Goal: Answer question/provide support: Share knowledge or assist other users

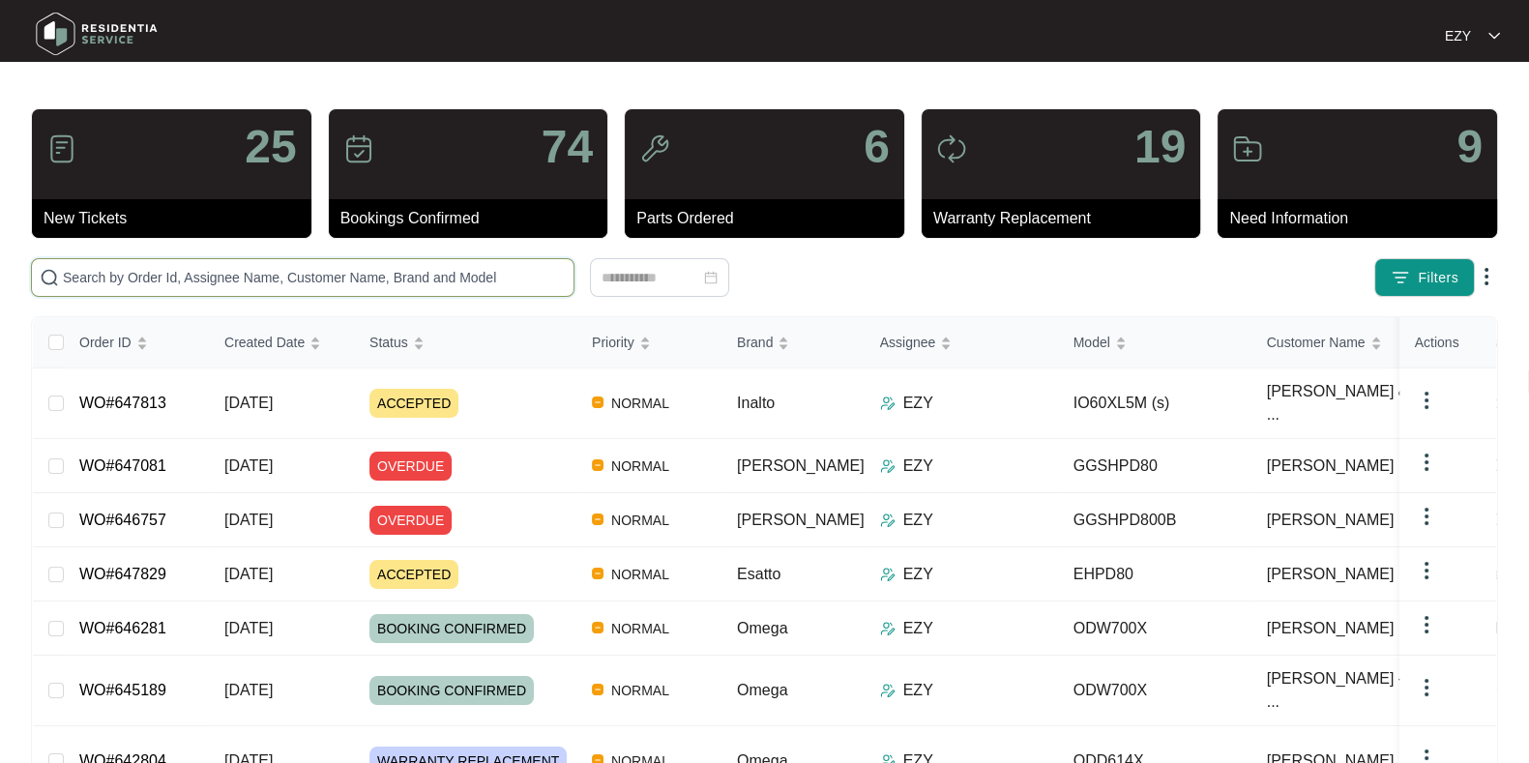
click at [193, 274] on input "text" at bounding box center [314, 277] width 503 height 21
paste input "639779"
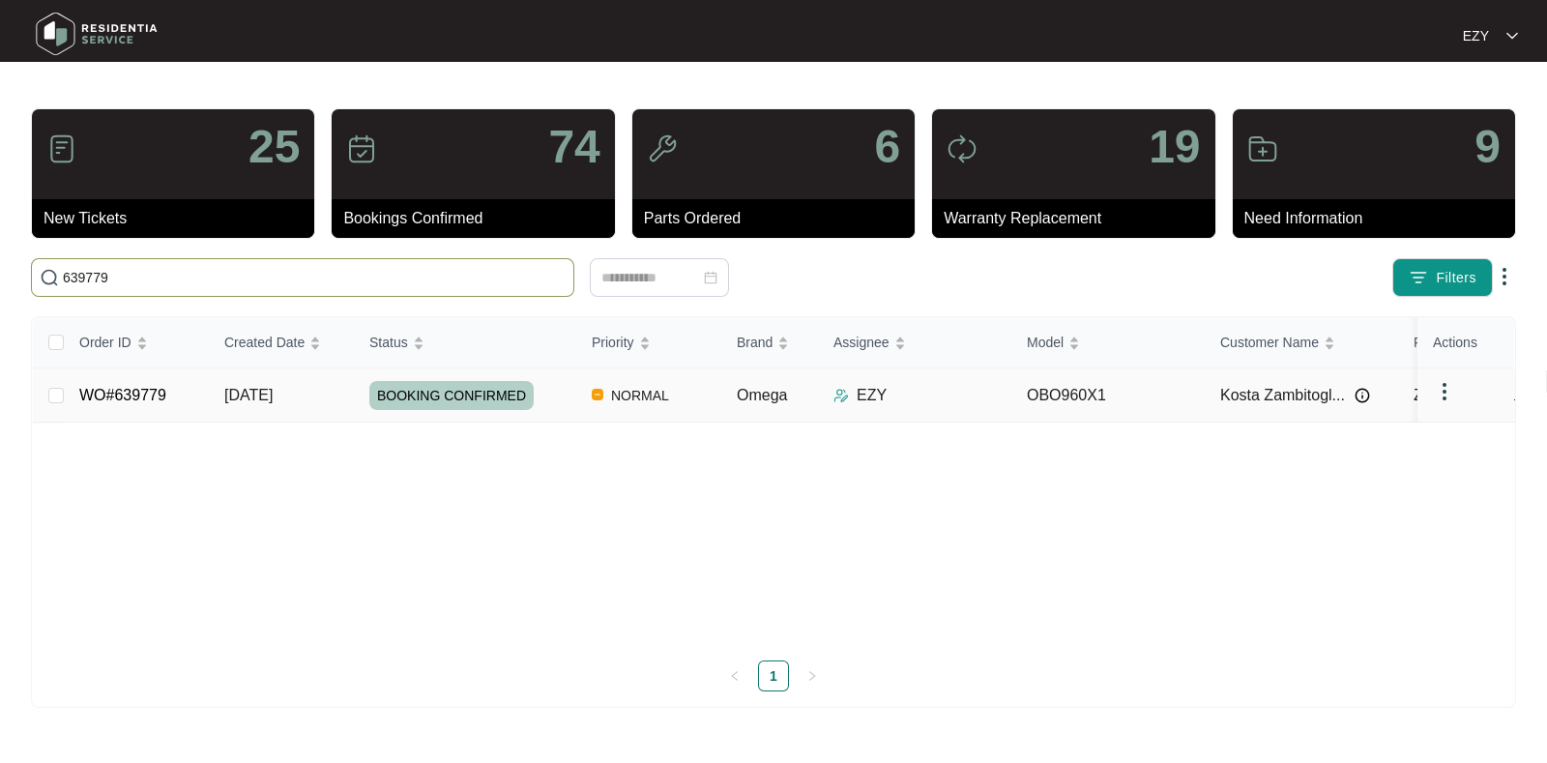
type input "639779"
click at [340, 388] on td "[DATE]" at bounding box center [281, 395] width 145 height 54
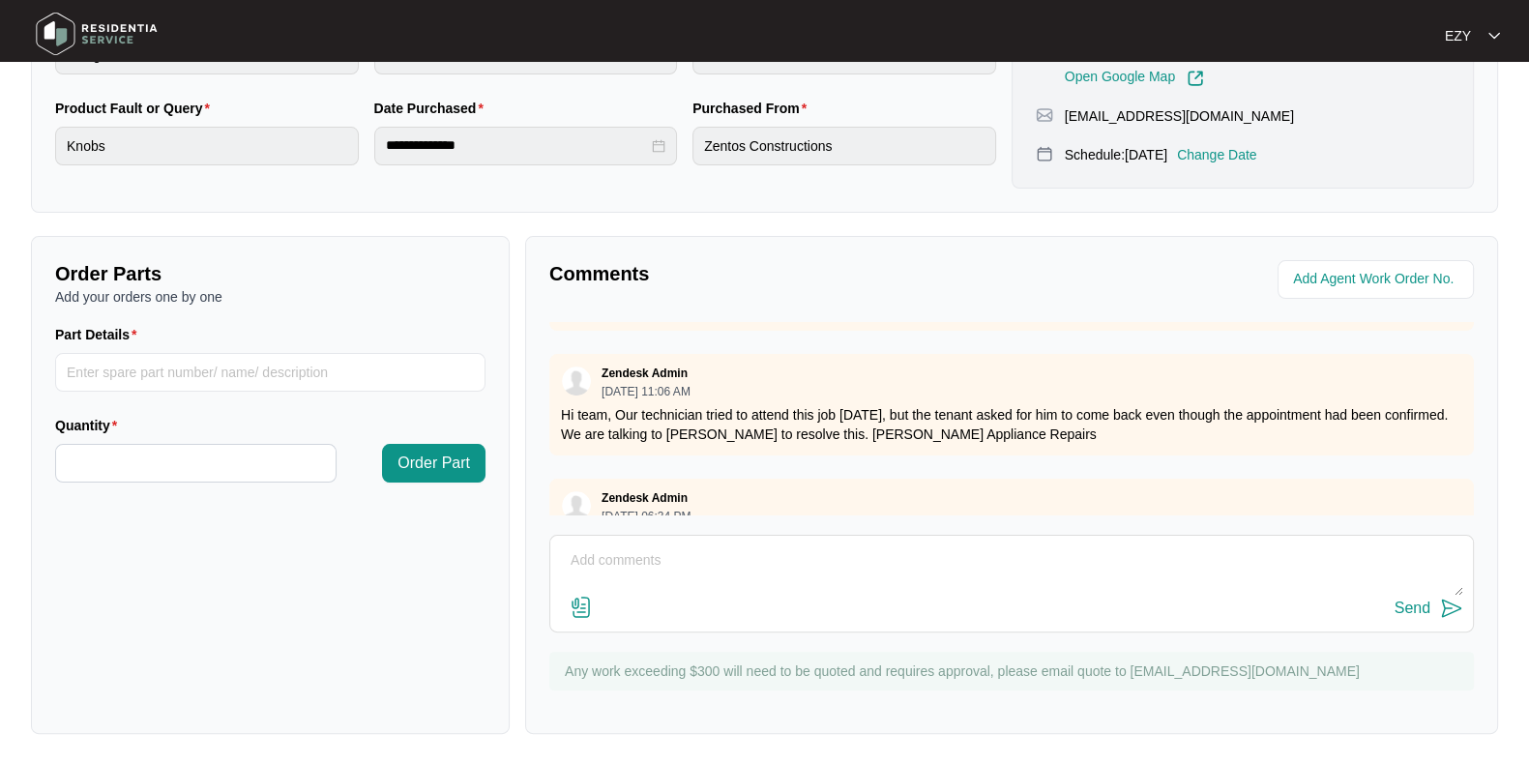
scroll to position [658, 0]
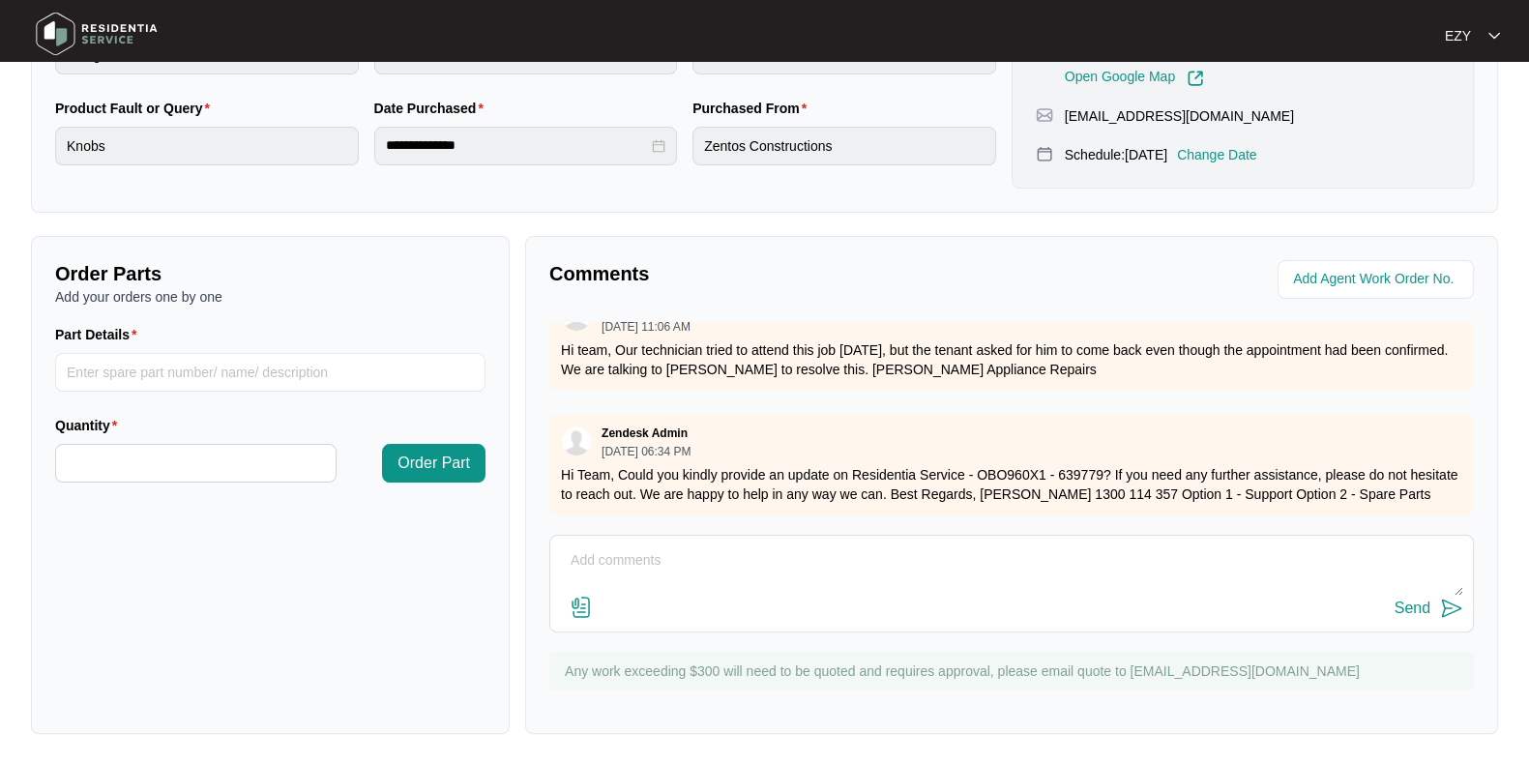
click at [718, 561] on textarea at bounding box center [1011, 570] width 903 height 50
type textarea "Hi there, waiting for to hear back from the customer. Thank you."
click at [1417, 608] on div "Send" at bounding box center [1412, 607] width 36 height 17
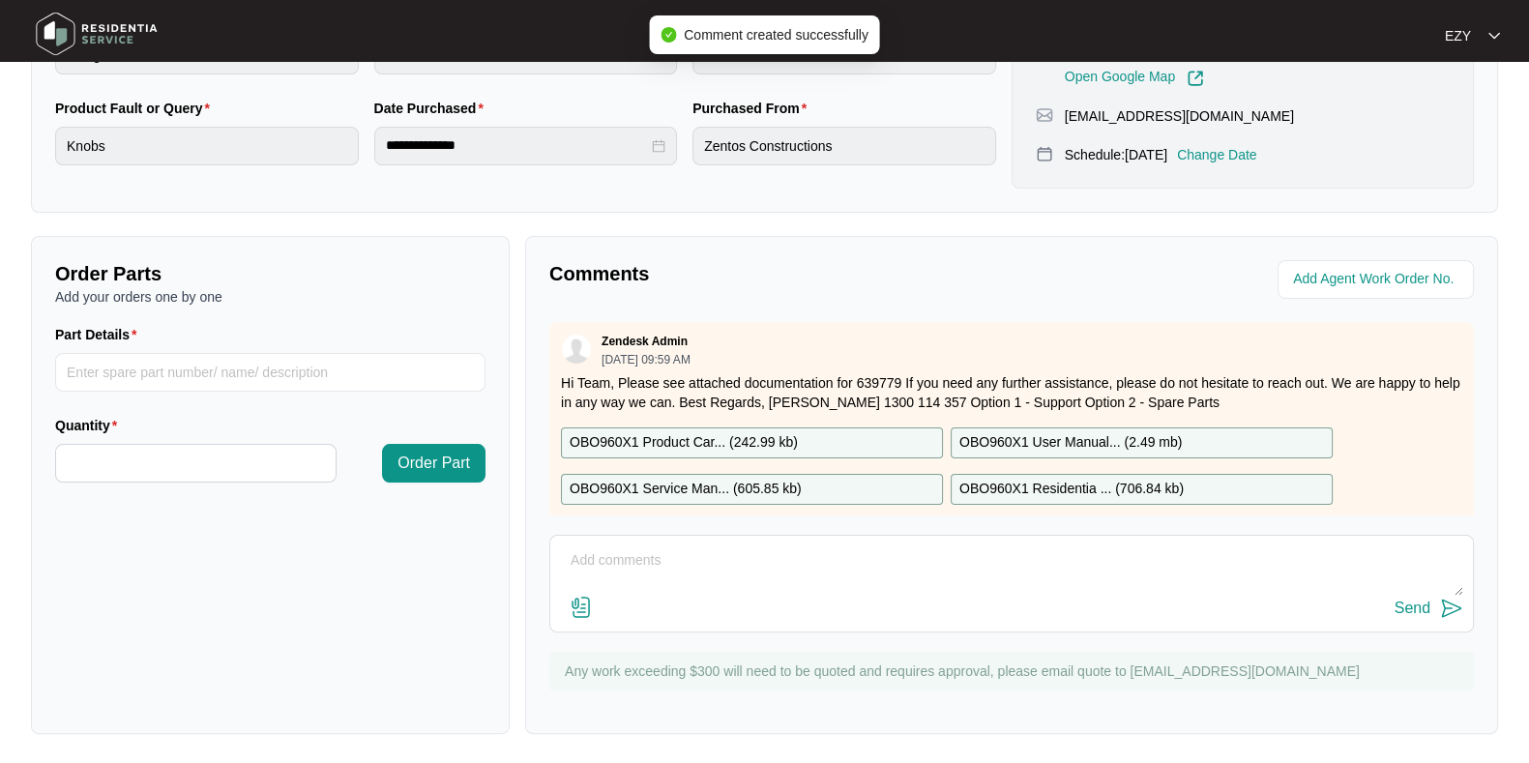
scroll to position [0, 0]
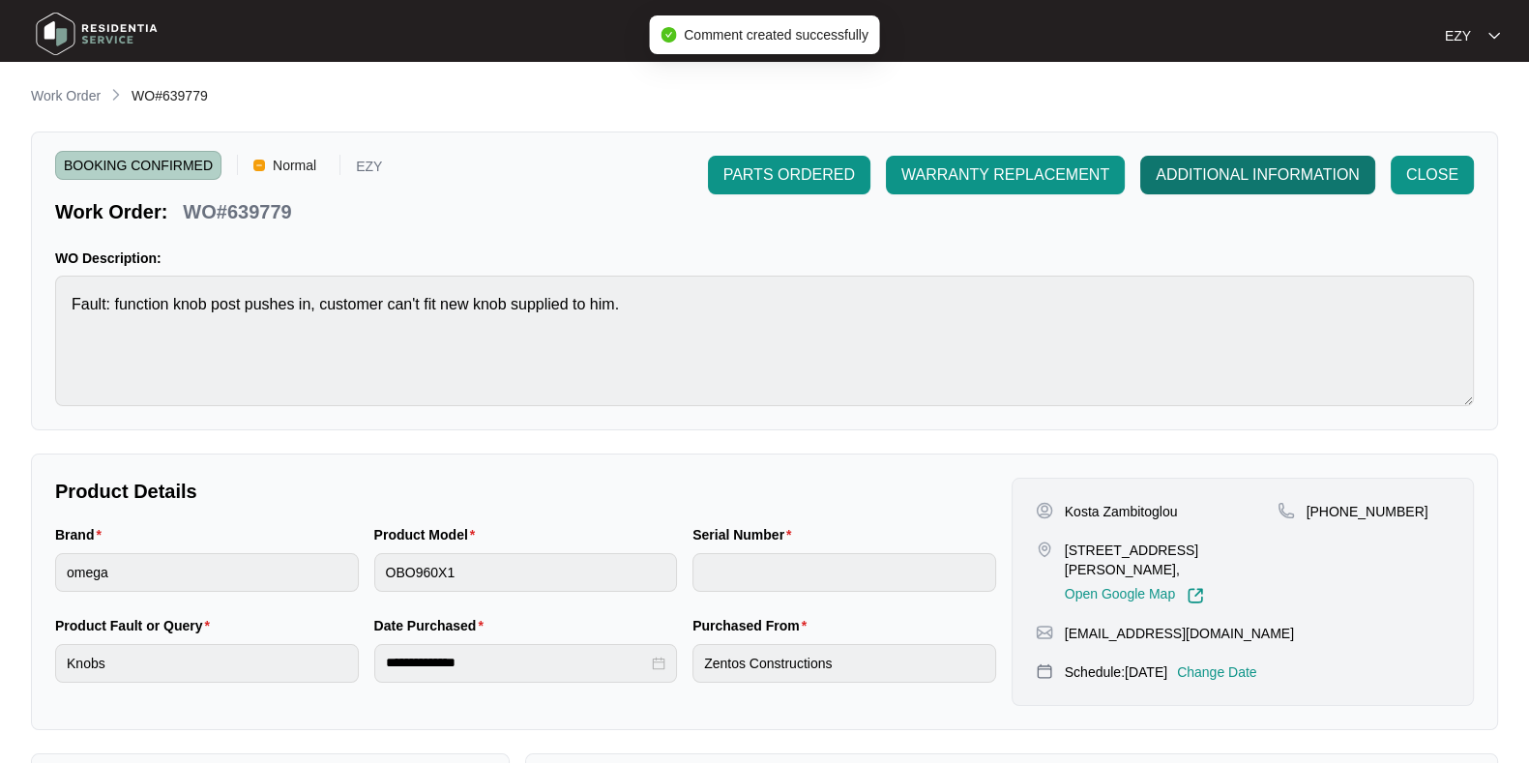
click at [1238, 166] on span "ADDITIONAL INFORMATION" at bounding box center [1257, 174] width 204 height 23
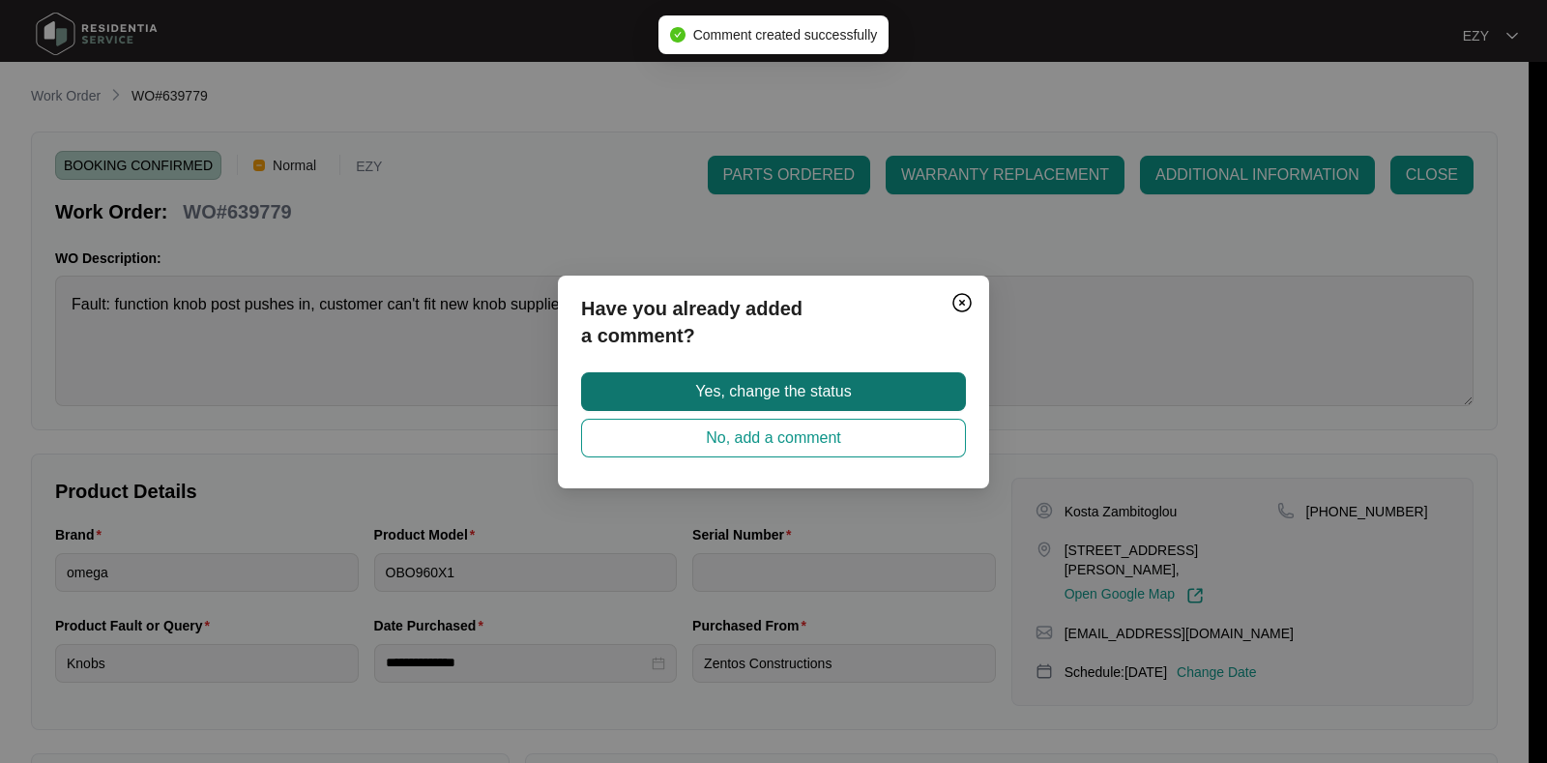
click at [875, 388] on button "Yes, change the status" at bounding box center [773, 391] width 385 height 39
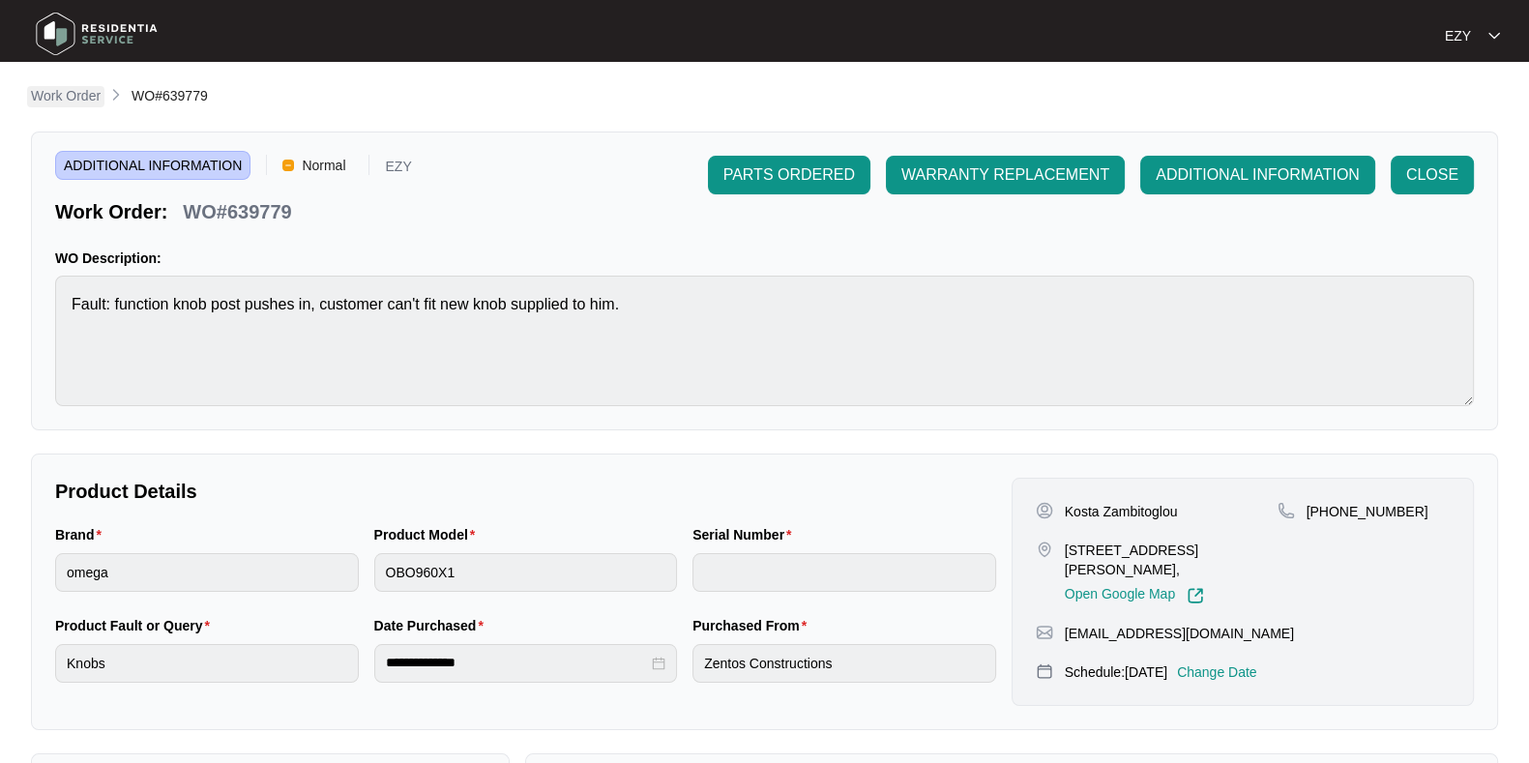
click at [70, 94] on p "Work Order" at bounding box center [66, 95] width 70 height 19
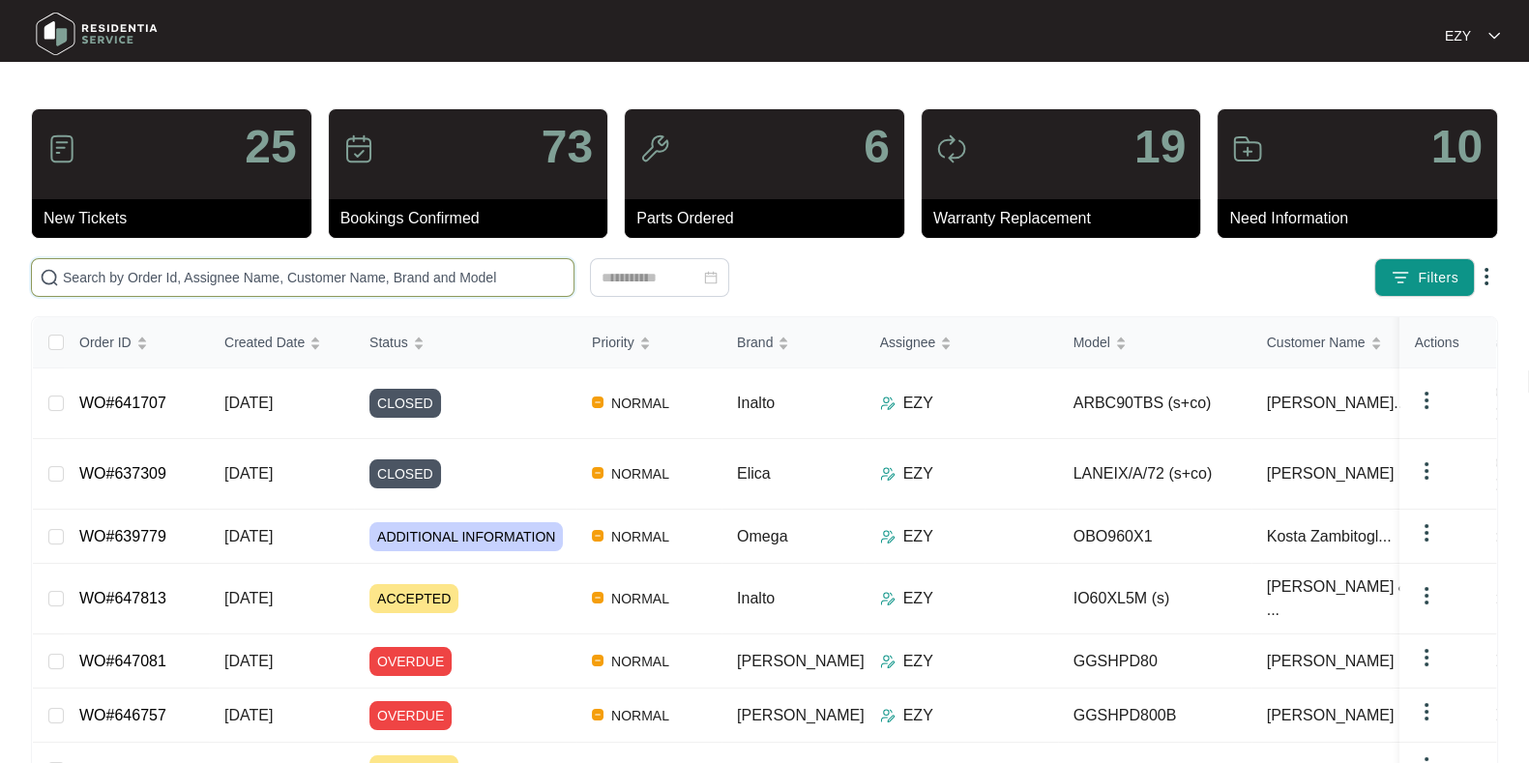
click at [351, 287] on input "text" at bounding box center [314, 277] width 503 height 21
paste input "646644"
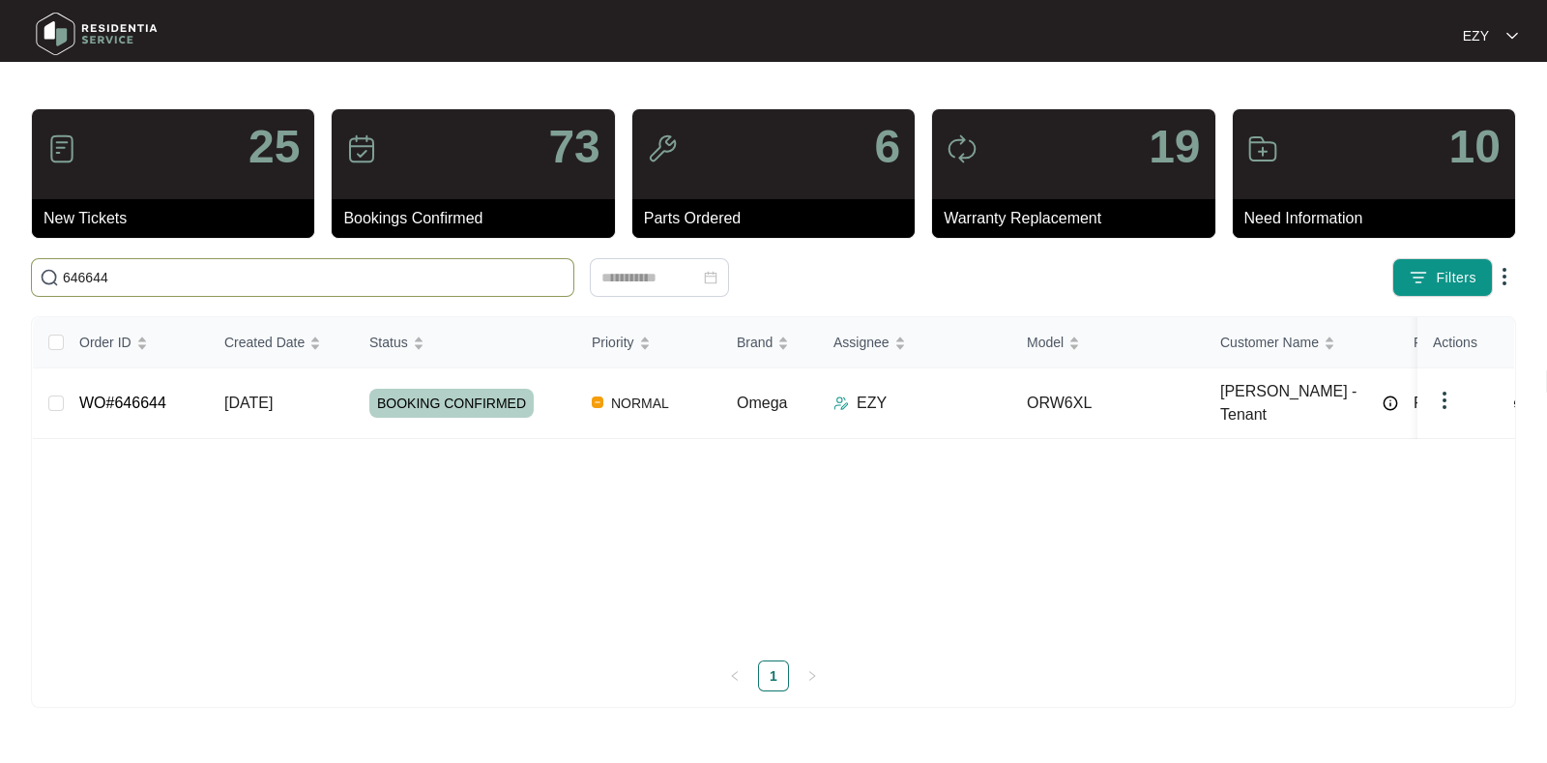
type input "646644"
click at [202, 401] on td "WO#646644" at bounding box center [136, 403] width 145 height 71
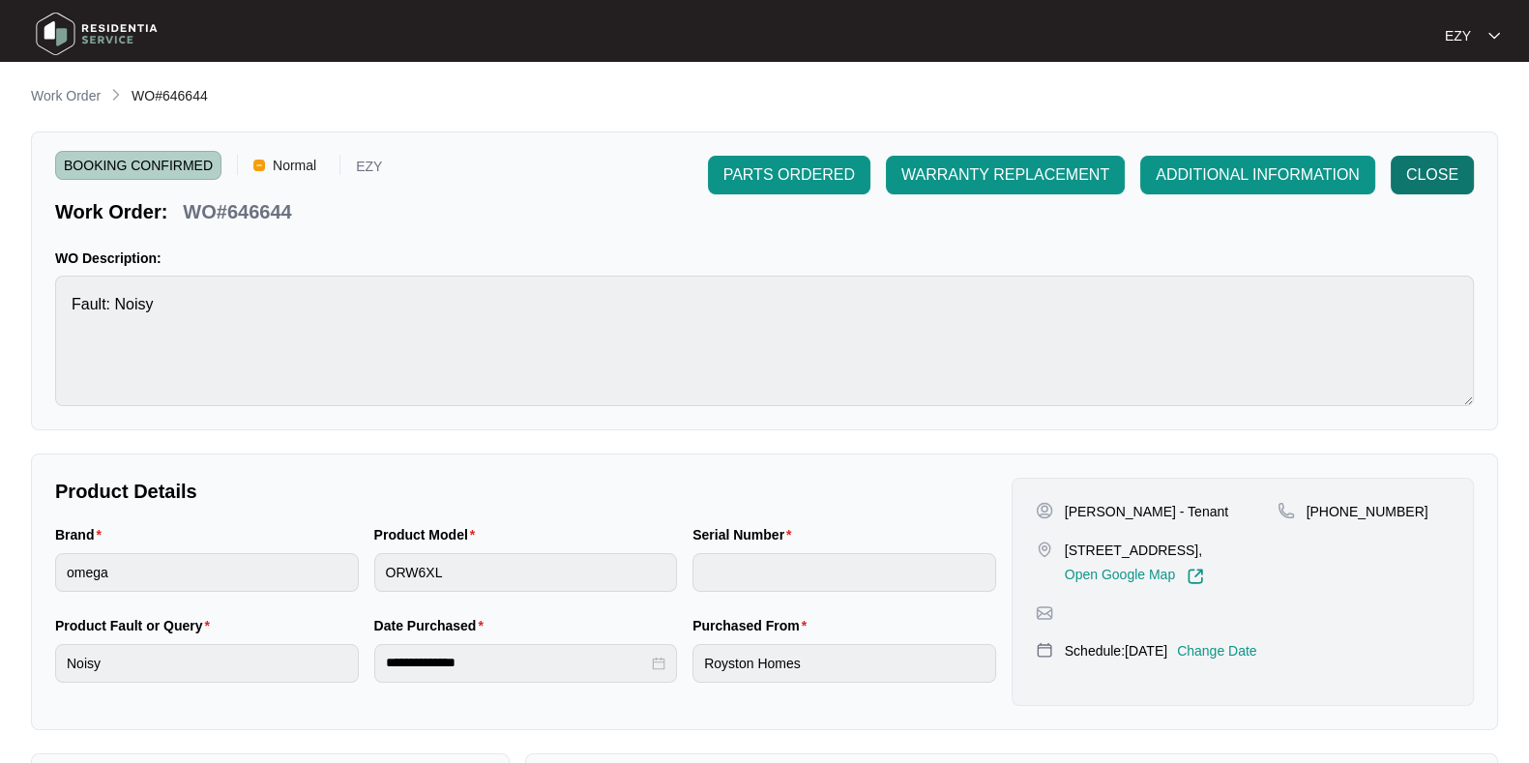
click at [1444, 166] on span "CLOSE" at bounding box center [1432, 174] width 52 height 23
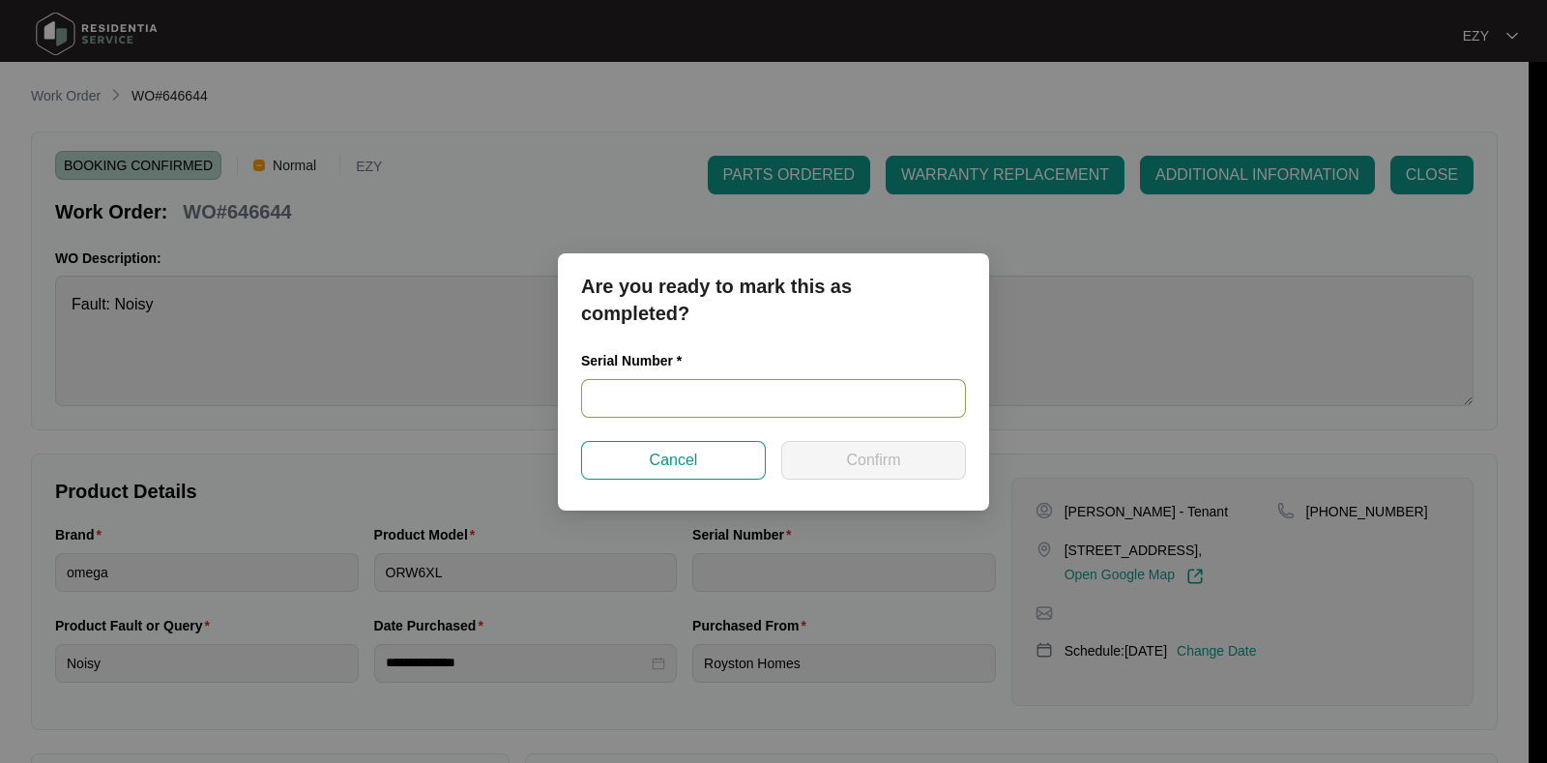
click at [817, 389] on input "text" at bounding box center [773, 398] width 385 height 39
paste input "ORWXLA T250200004"
type input "ORWXLA T250200004"
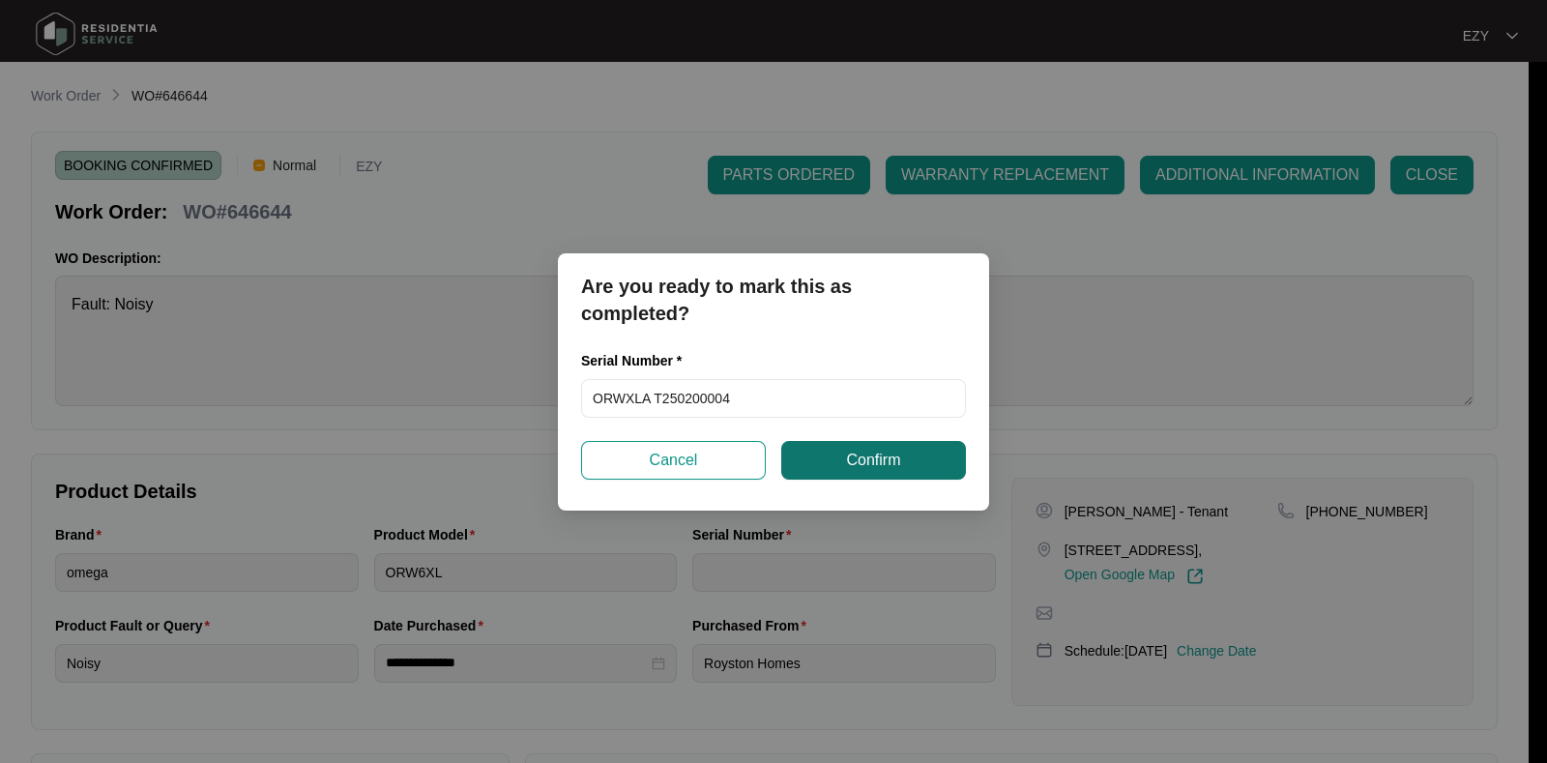
click at [868, 461] on span "Confirm" at bounding box center [873, 460] width 54 height 23
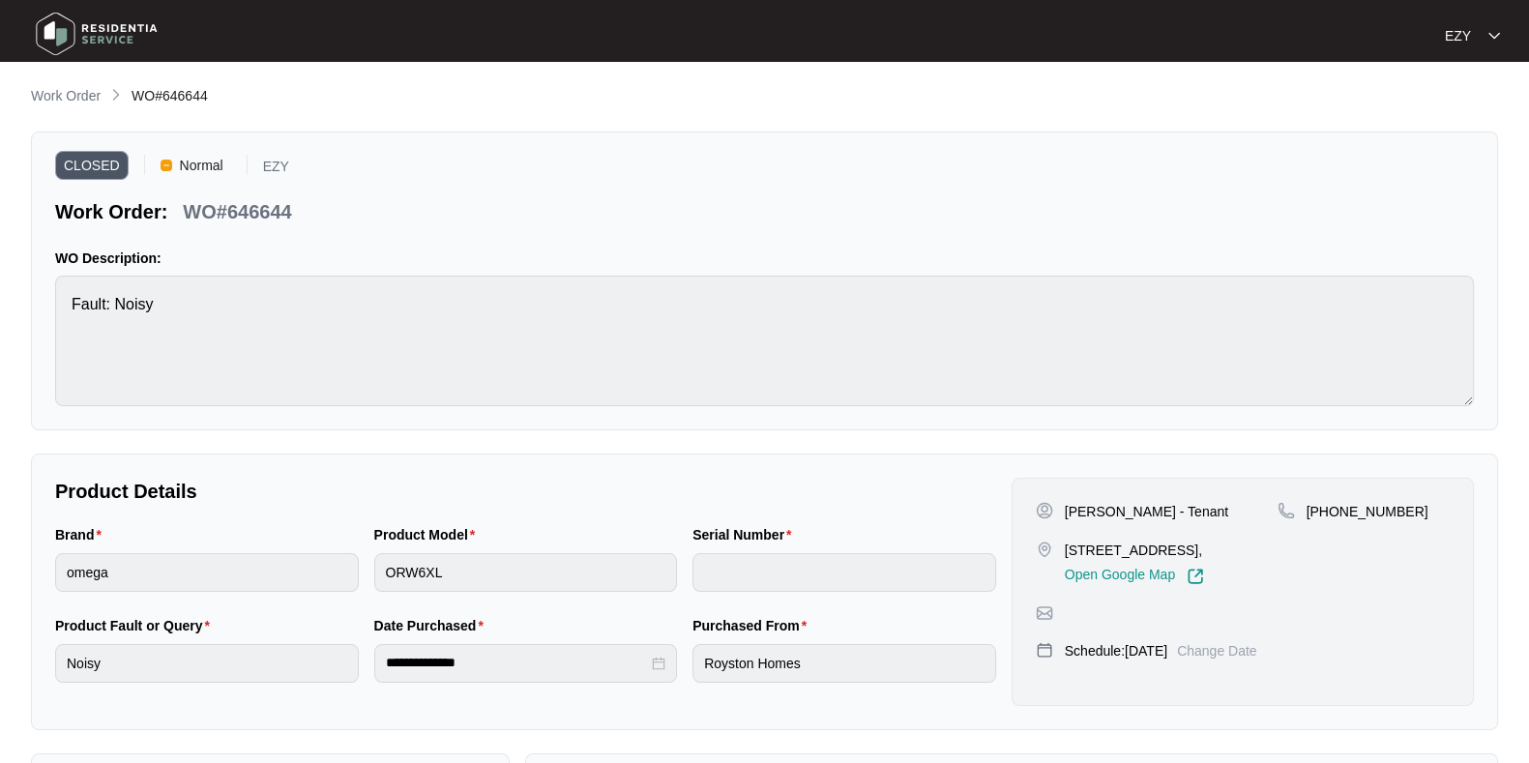
type input "ORWXLA T250200004"
click at [67, 93] on p "Work Order" at bounding box center [66, 95] width 70 height 19
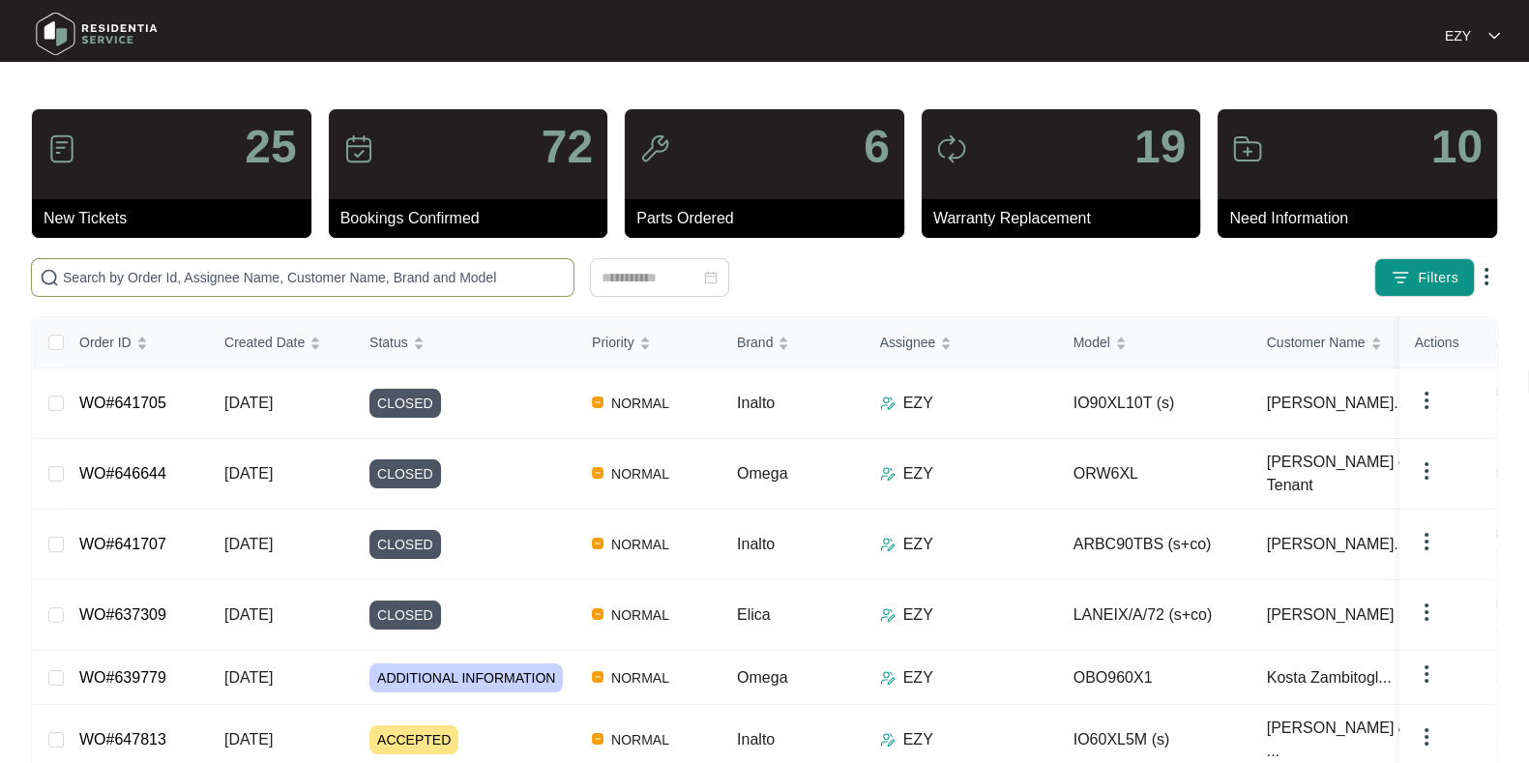
click at [276, 282] on input "text" at bounding box center [314, 277] width 503 height 21
paste input "646829"
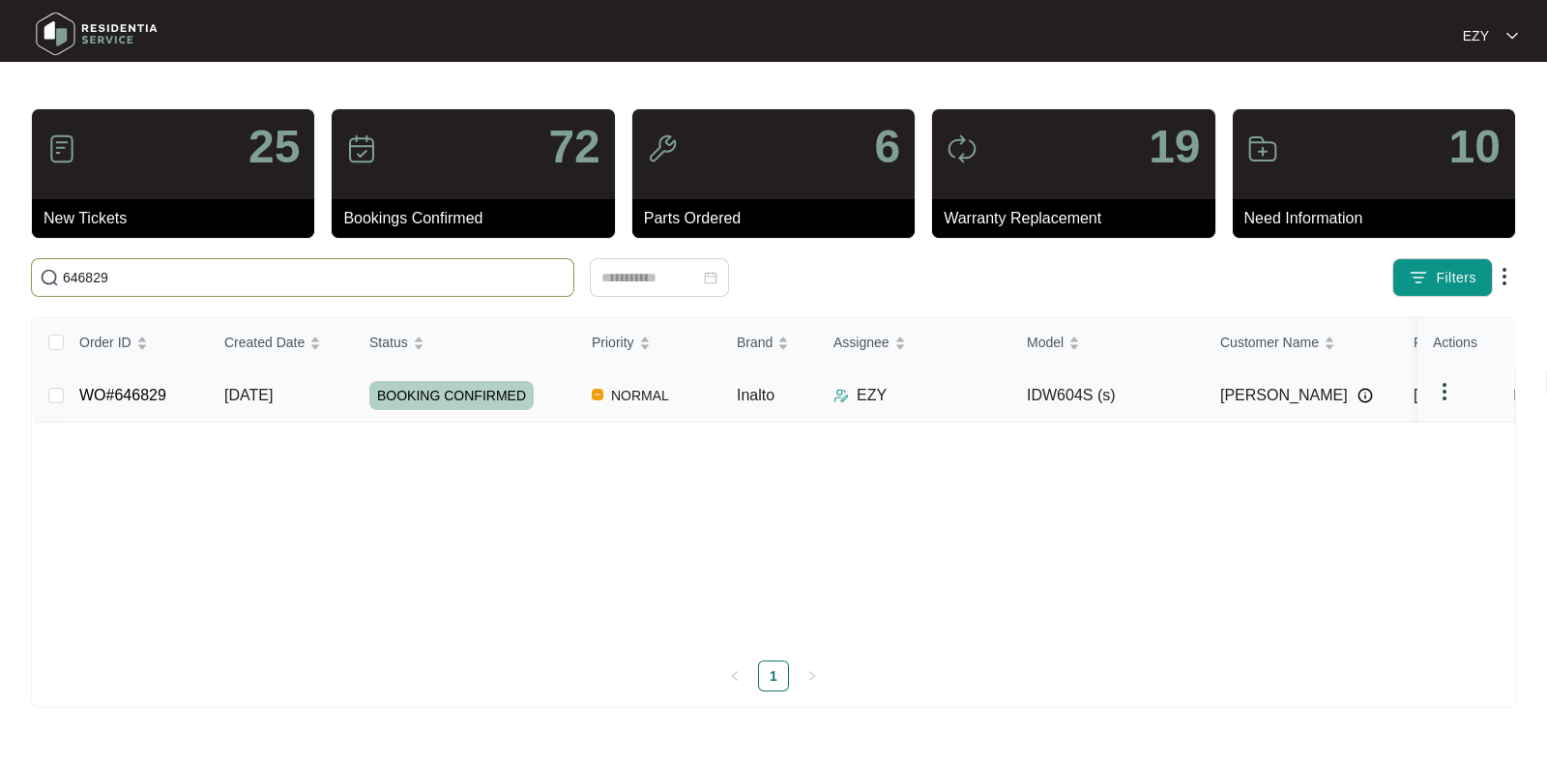
type input "646829"
click at [546, 402] on div "BOOKING CONFIRMED" at bounding box center [472, 395] width 207 height 29
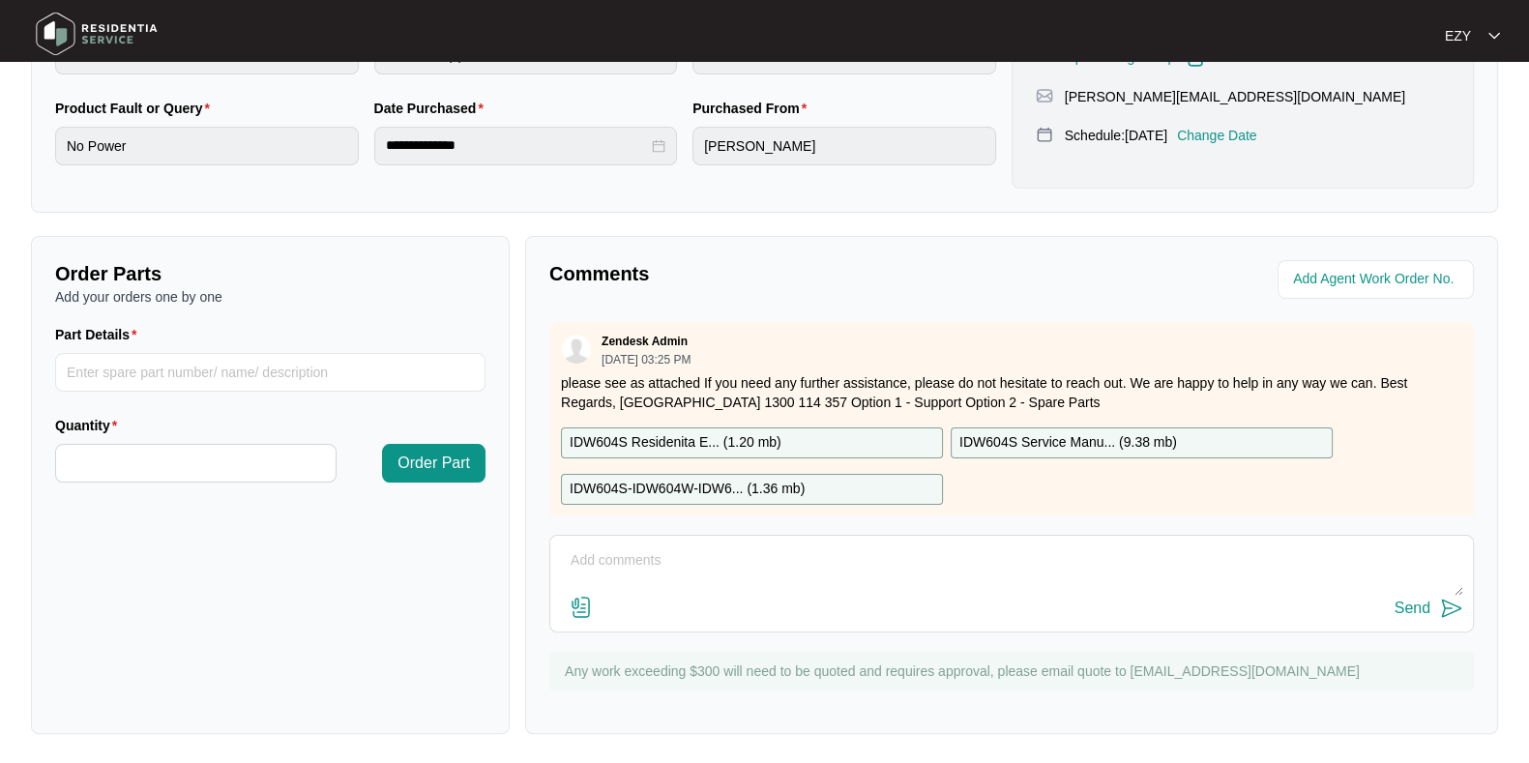
scroll to position [34, 0]
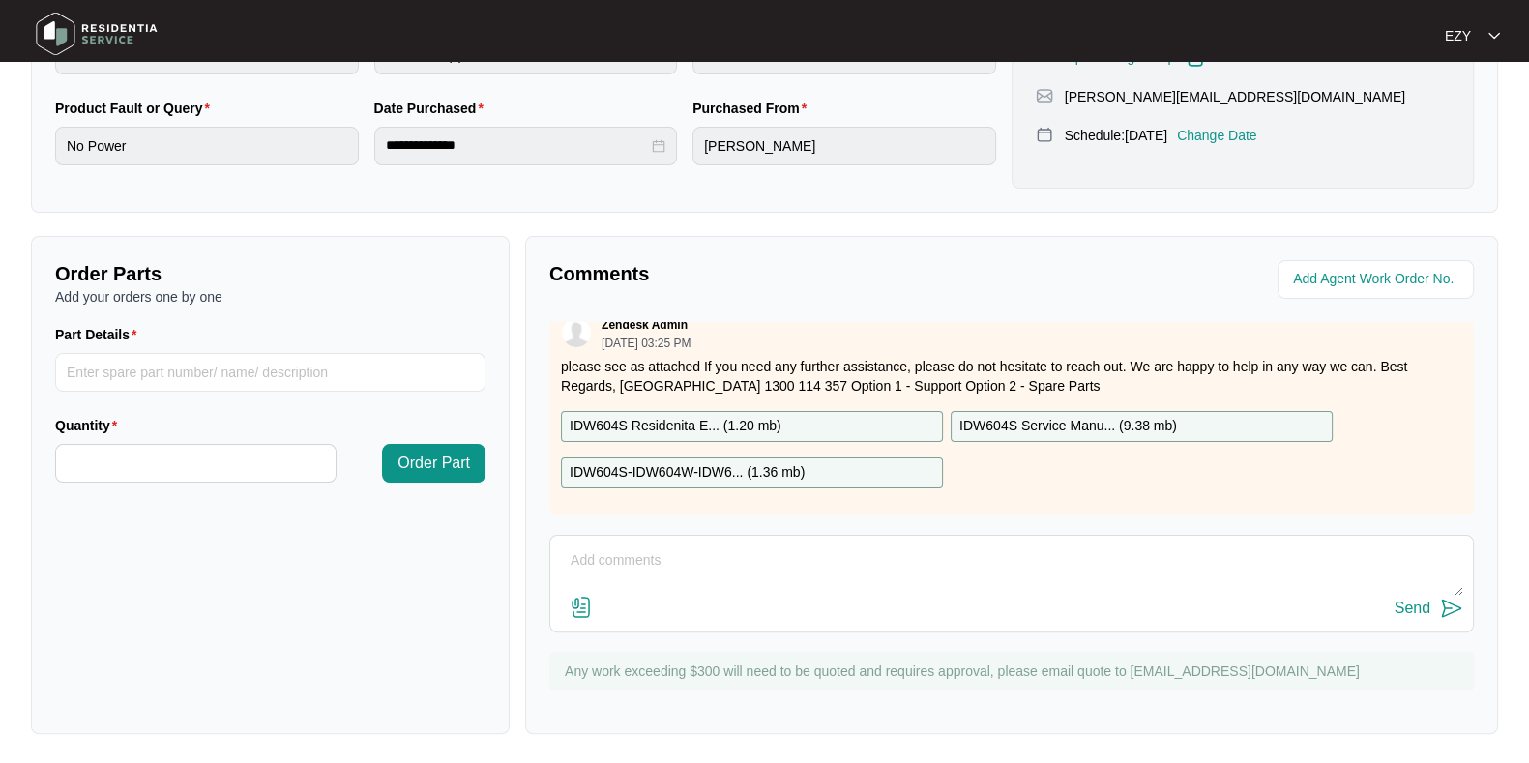
click at [682, 539] on div "Send" at bounding box center [1011, 584] width 924 height 98
click at [682, 551] on textarea at bounding box center [1011, 570] width 903 height 50
click at [840, 551] on textarea "Hi team, our technican attended this job [DATE], please" at bounding box center [1011, 570] width 903 height 50
click at [923, 550] on textarea "Hi team, our technican attended this job, please" at bounding box center [1011, 570] width 903 height 50
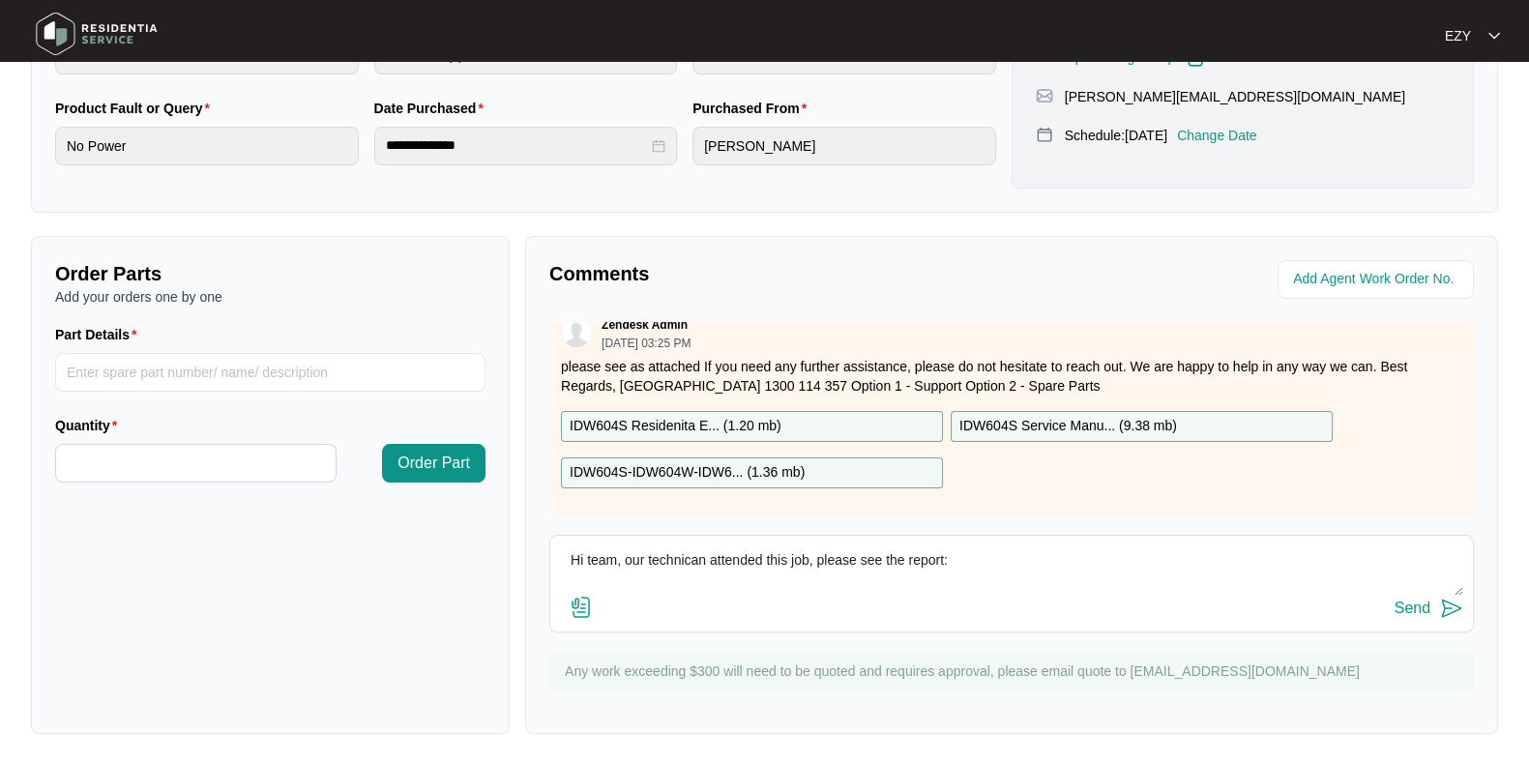
paste textarea "Checked and confirmed machine had e4 error and not draining water. Found spigot…"
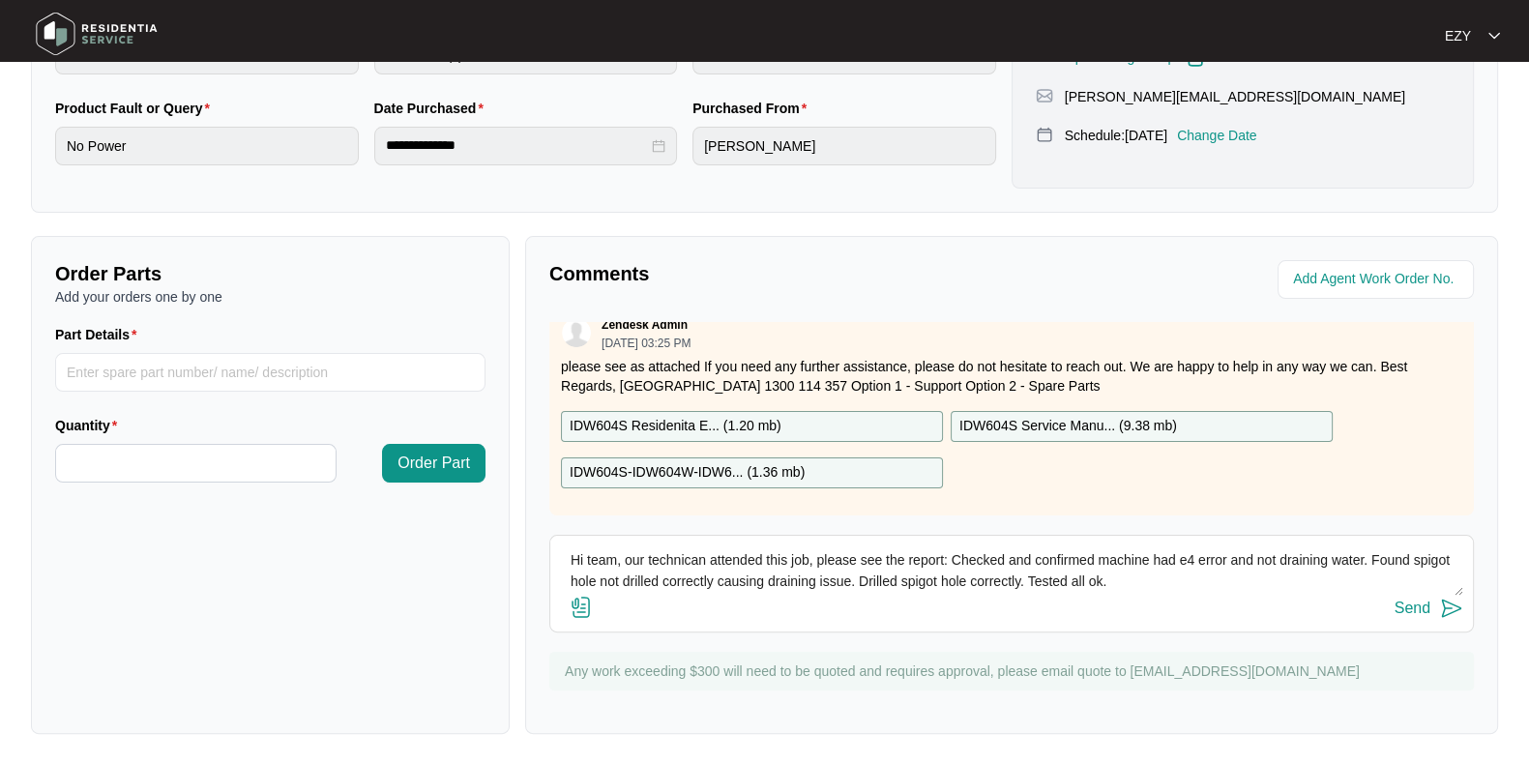
scroll to position [0, 0]
click at [678, 563] on textarea "Hi team, our technican attended this job, please see the report: Checked and co…" at bounding box center [1011, 570] width 903 height 50
click at [570, 575] on textarea "Hi team, our technician attended this job, please see the report: Checked and c…" at bounding box center [1011, 570] width 903 height 50
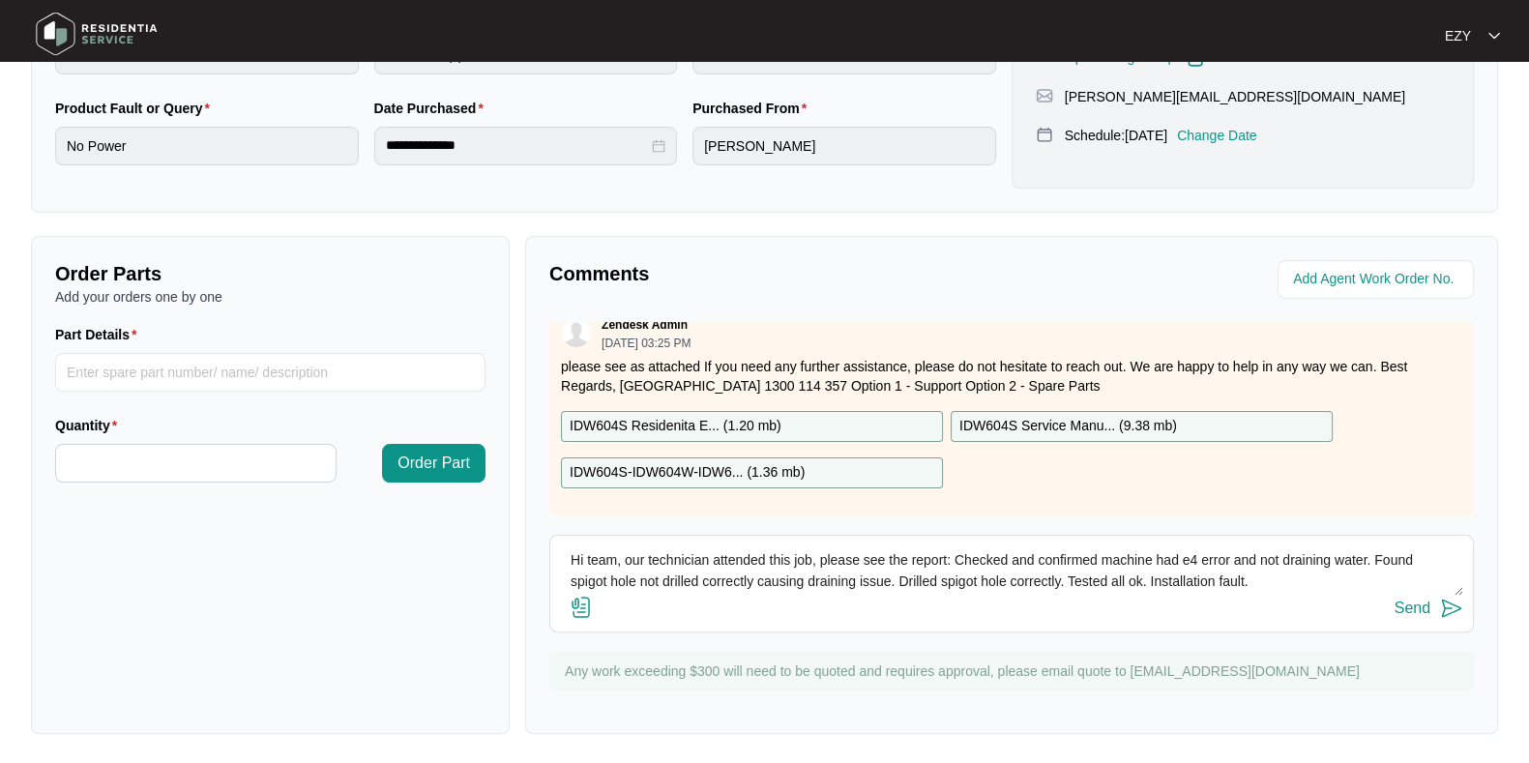
click at [1278, 579] on textarea "Hi team, our technician attended this job, please see the report: Checked and c…" at bounding box center [1011, 570] width 903 height 50
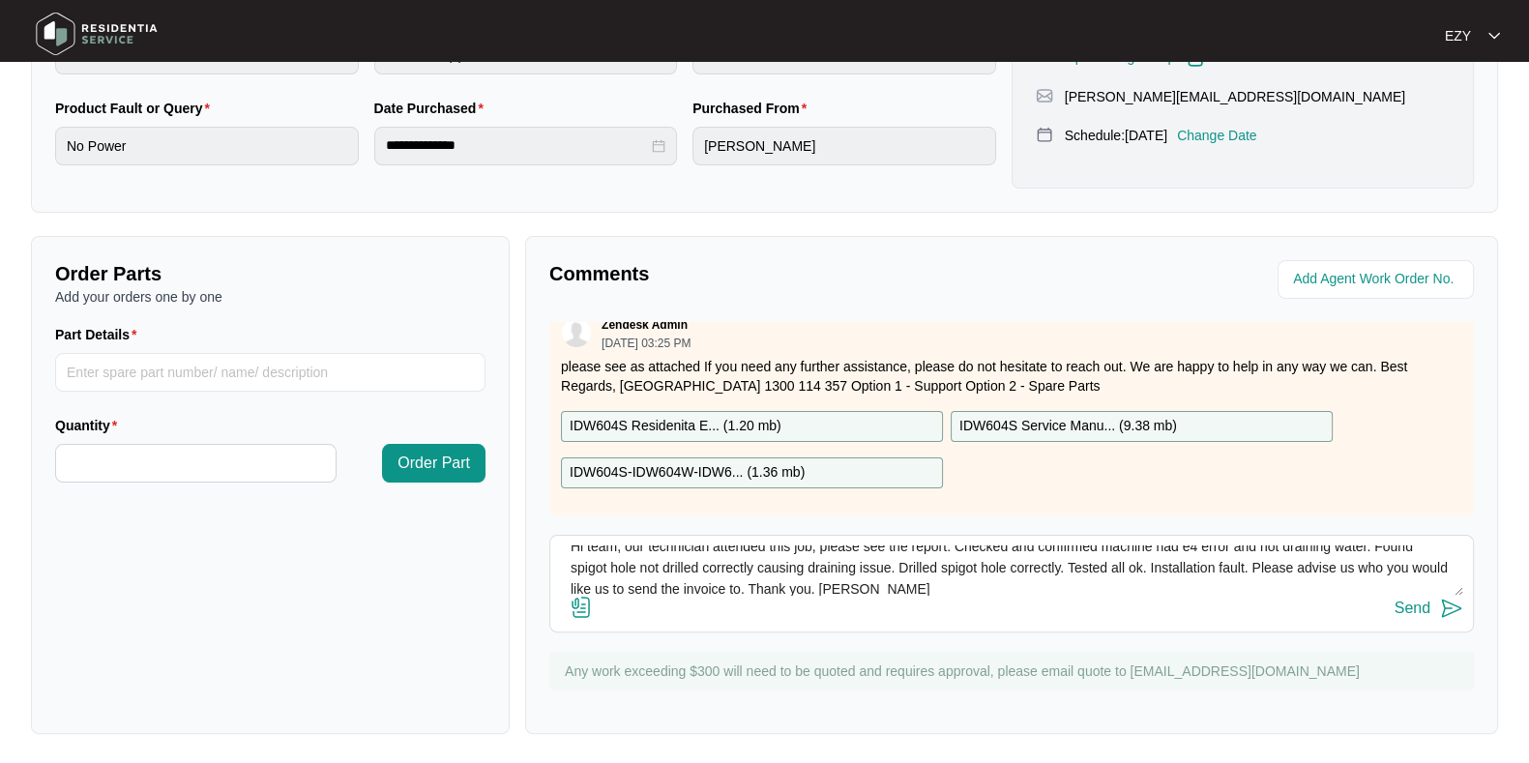
type textarea "Hi team, our technician attended this job, please see the report: Checked and c…"
click at [1429, 610] on div "Send" at bounding box center [1412, 607] width 36 height 17
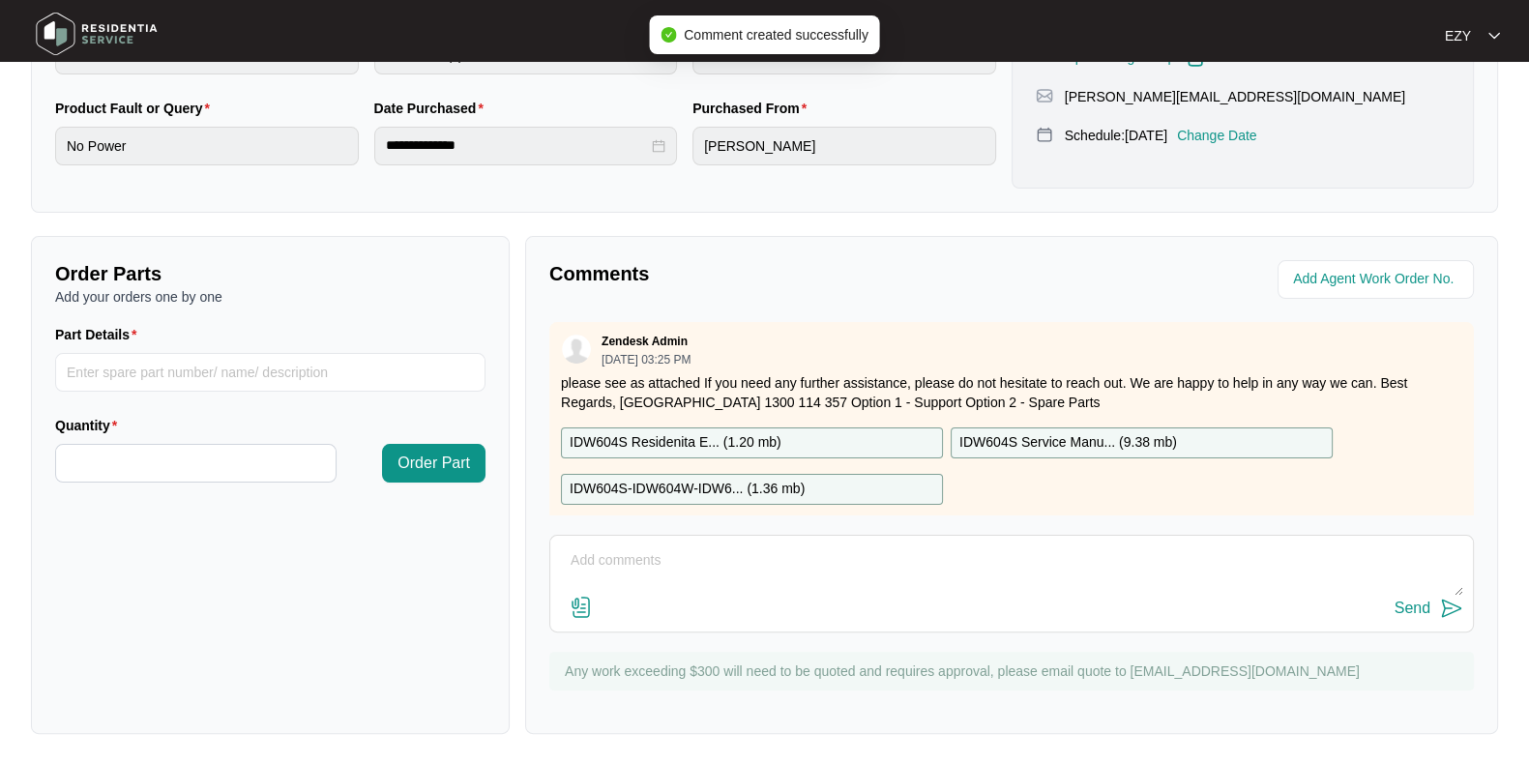
scroll to position [0, 0]
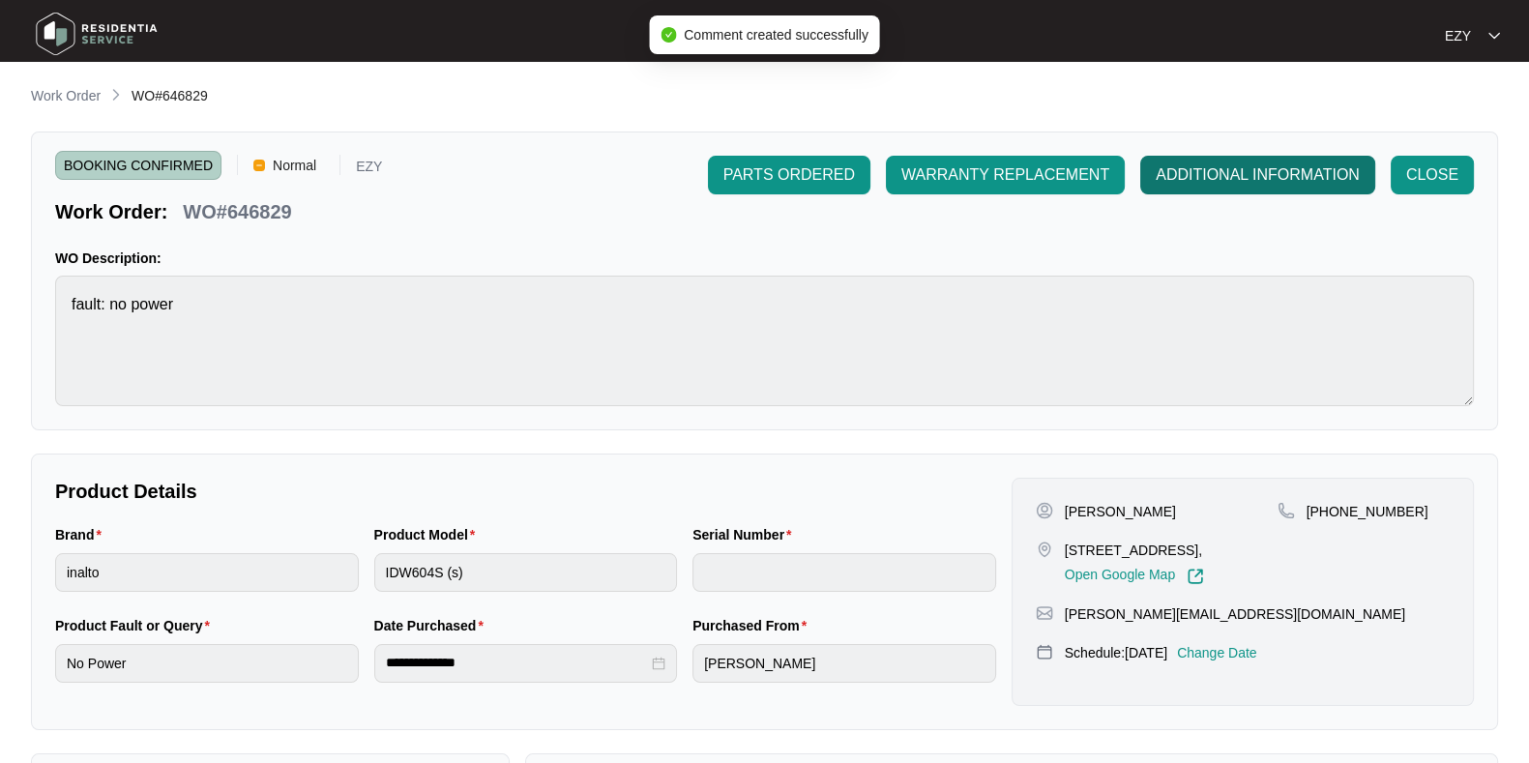
click at [1204, 187] on button "ADDITIONAL INFORMATION" at bounding box center [1257, 175] width 235 height 39
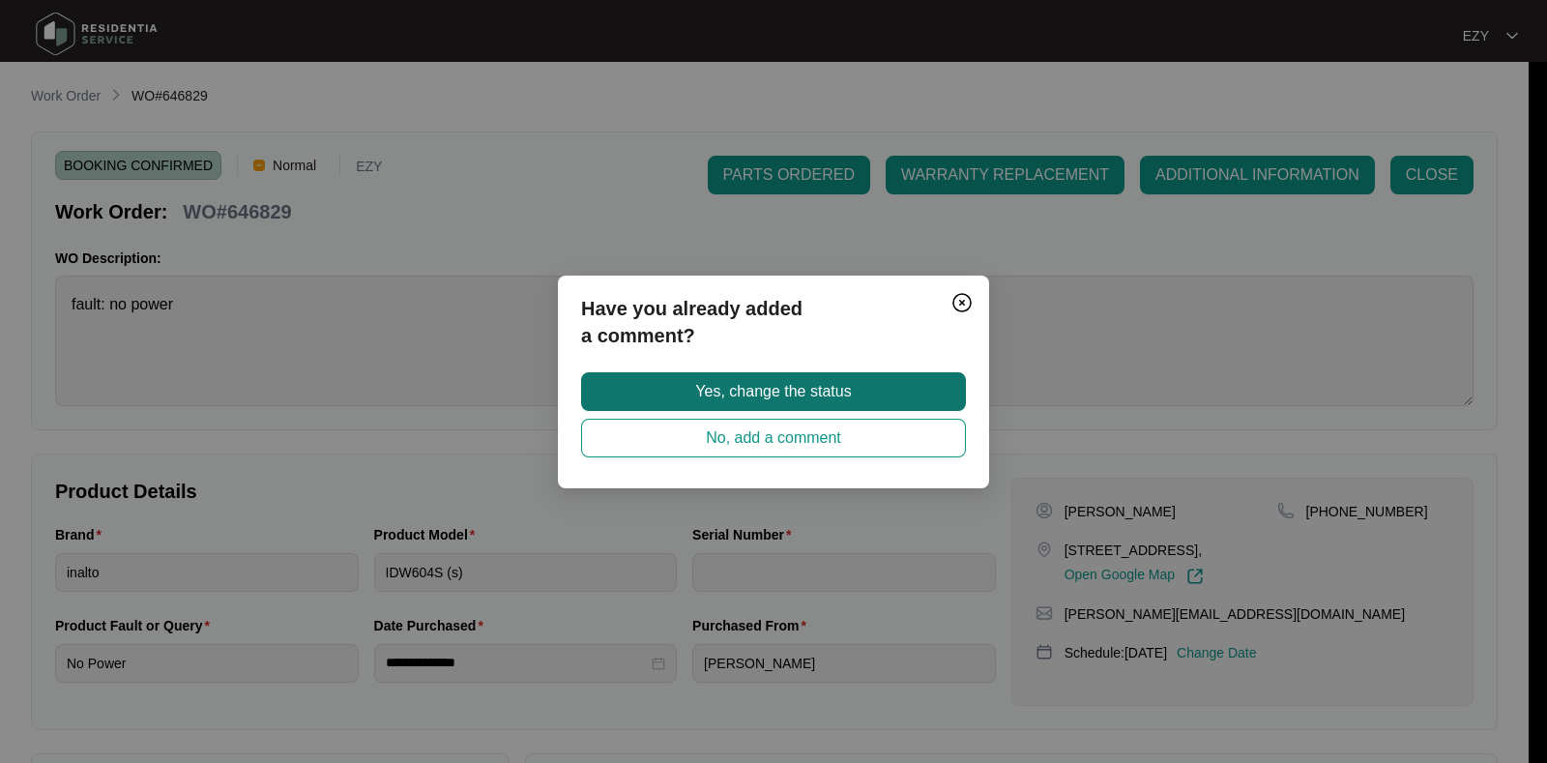
click at [885, 389] on button "Yes, change the status" at bounding box center [773, 391] width 385 height 39
